Goal: Information Seeking & Learning: Learn about a topic

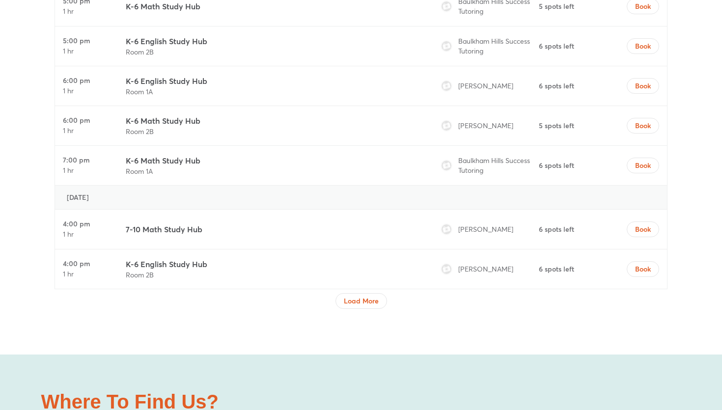
scroll to position [3338, 0]
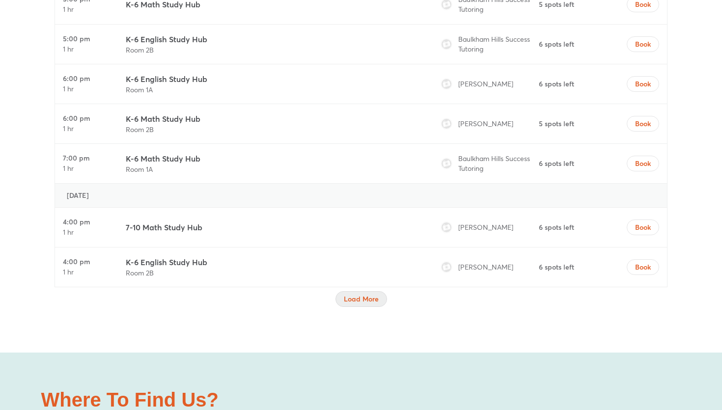
click at [371, 294] on span "Load More" at bounding box center [361, 299] width 35 height 10
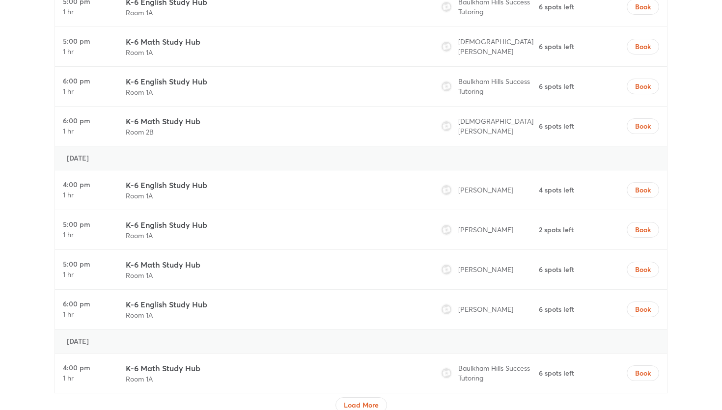
scroll to position [4127, 0]
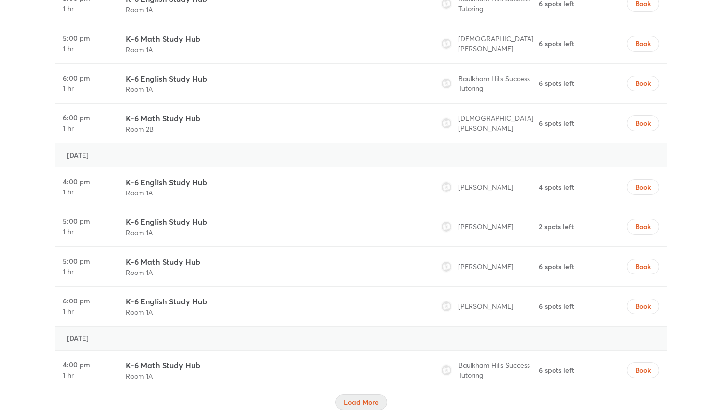
click at [370, 397] on span "Load More" at bounding box center [361, 402] width 35 height 10
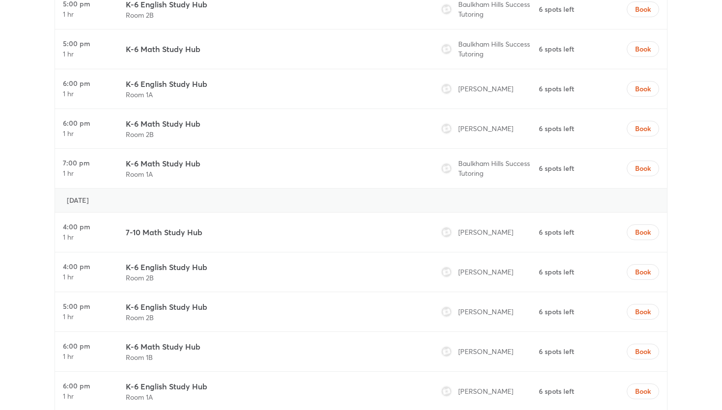
scroll to position [4571, 0]
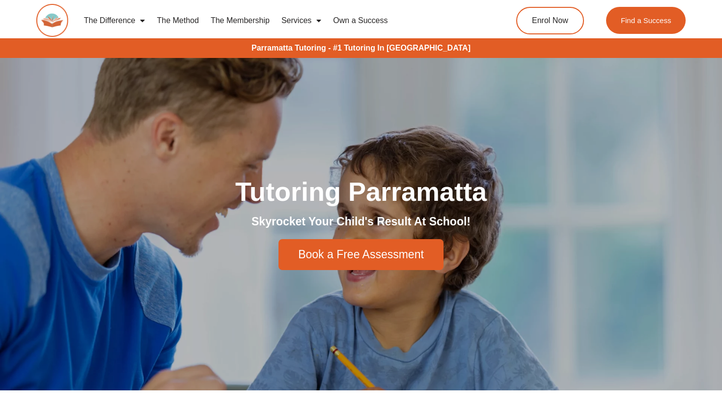
click at [134, 20] on link "The Difference" at bounding box center [114, 20] width 73 height 23
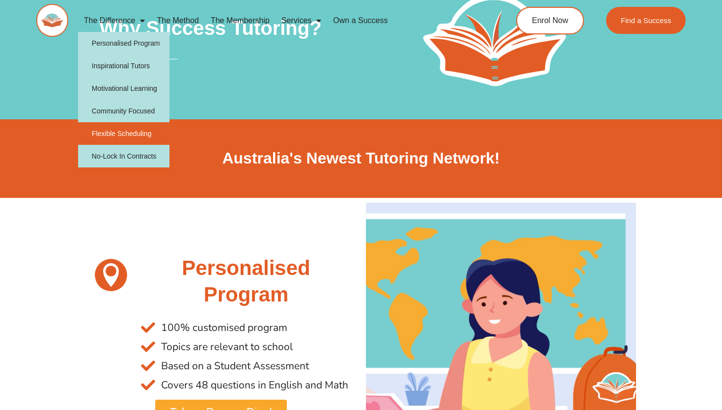
click at [138, 132] on link "Flexible Scheduling" at bounding box center [124, 133] width 92 height 23
